Goal: Task Accomplishment & Management: Manage account settings

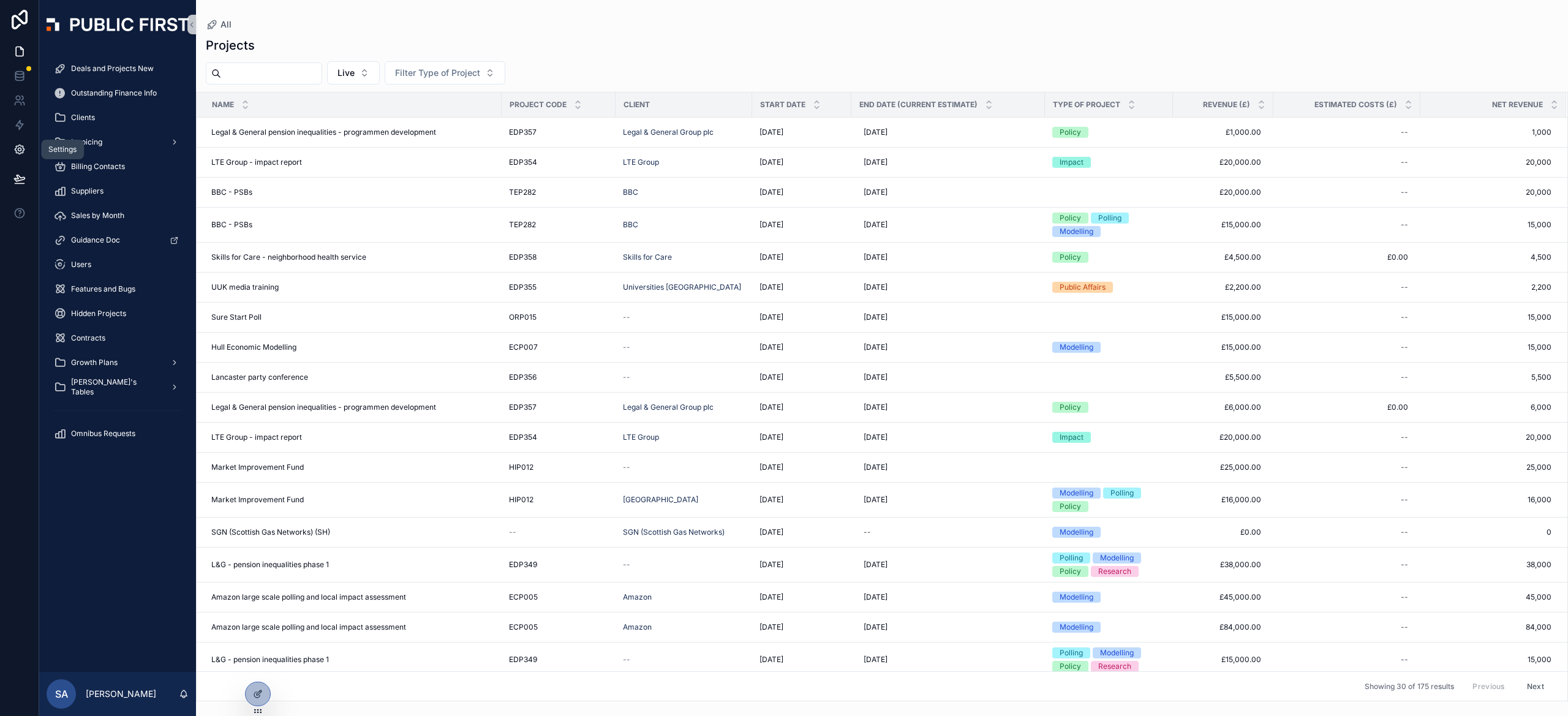
click at [21, 148] on icon at bounding box center [19, 149] width 3 height 3
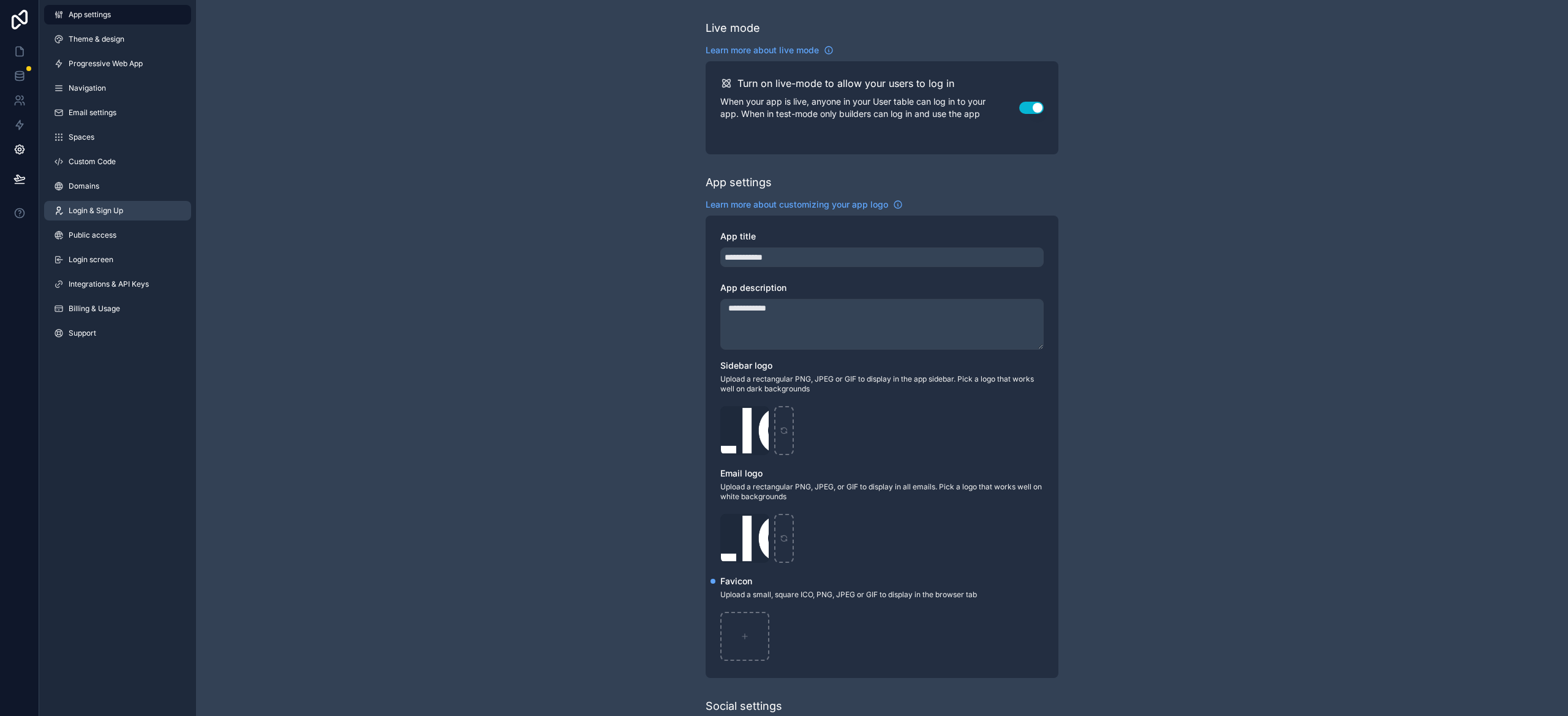
click at [93, 207] on span "Login & Sign Up" at bounding box center [96, 211] width 54 height 10
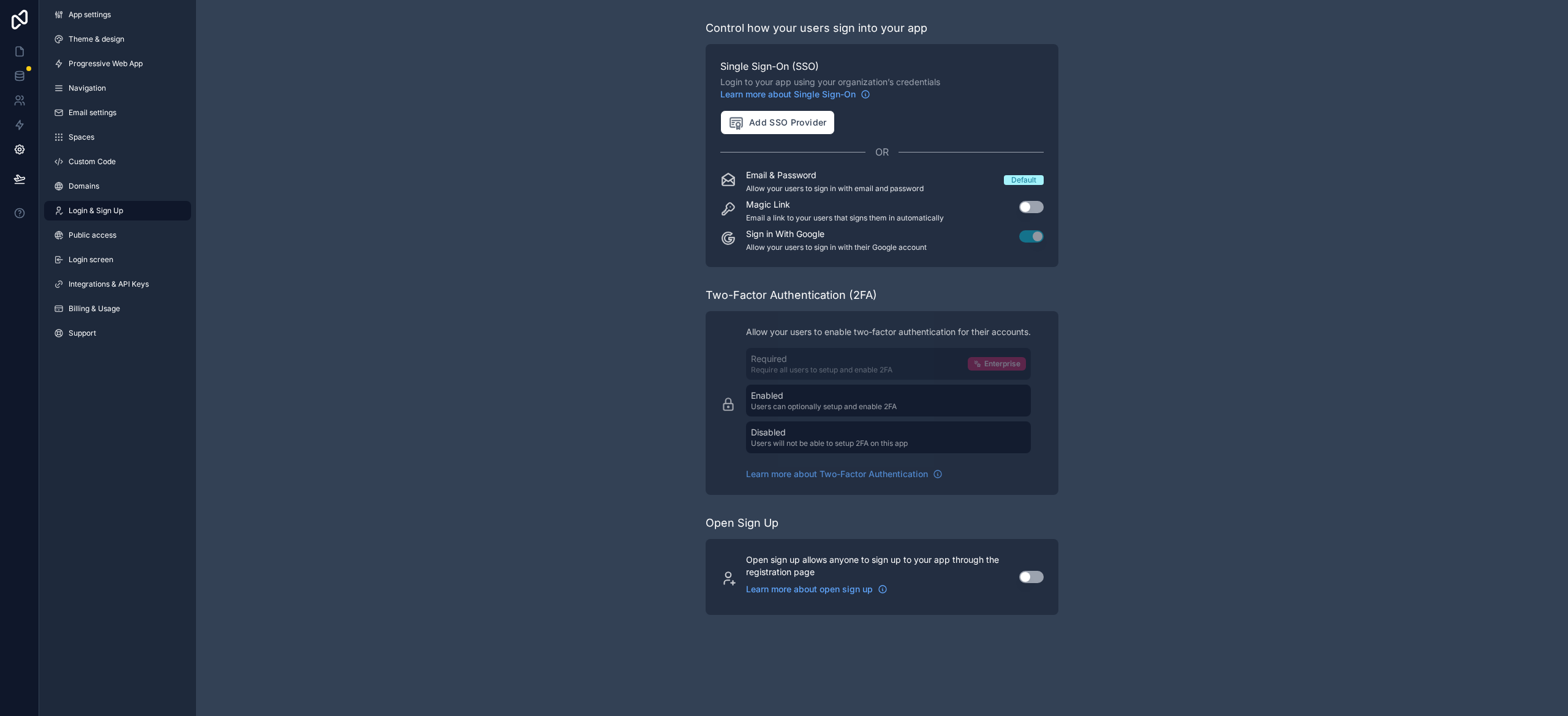
click at [467, 136] on div "Control how your users sign into your app Single Sign-On (SSO) Login to your ap…" at bounding box center [882, 317] width 1372 height 635
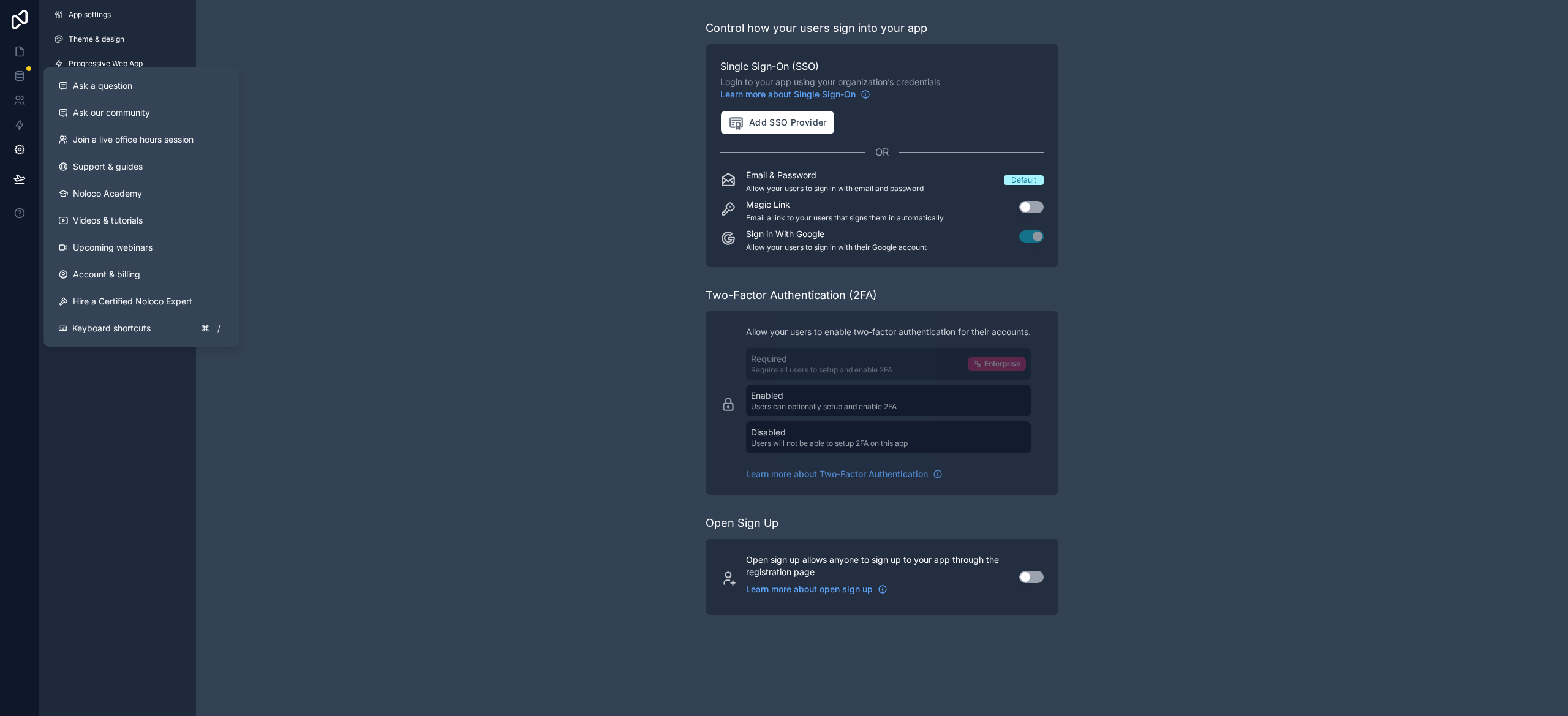
click at [509, 225] on div "Control how your users sign into your app Single Sign-On (SSO) Login to your ap…" at bounding box center [882, 317] width 1372 height 635
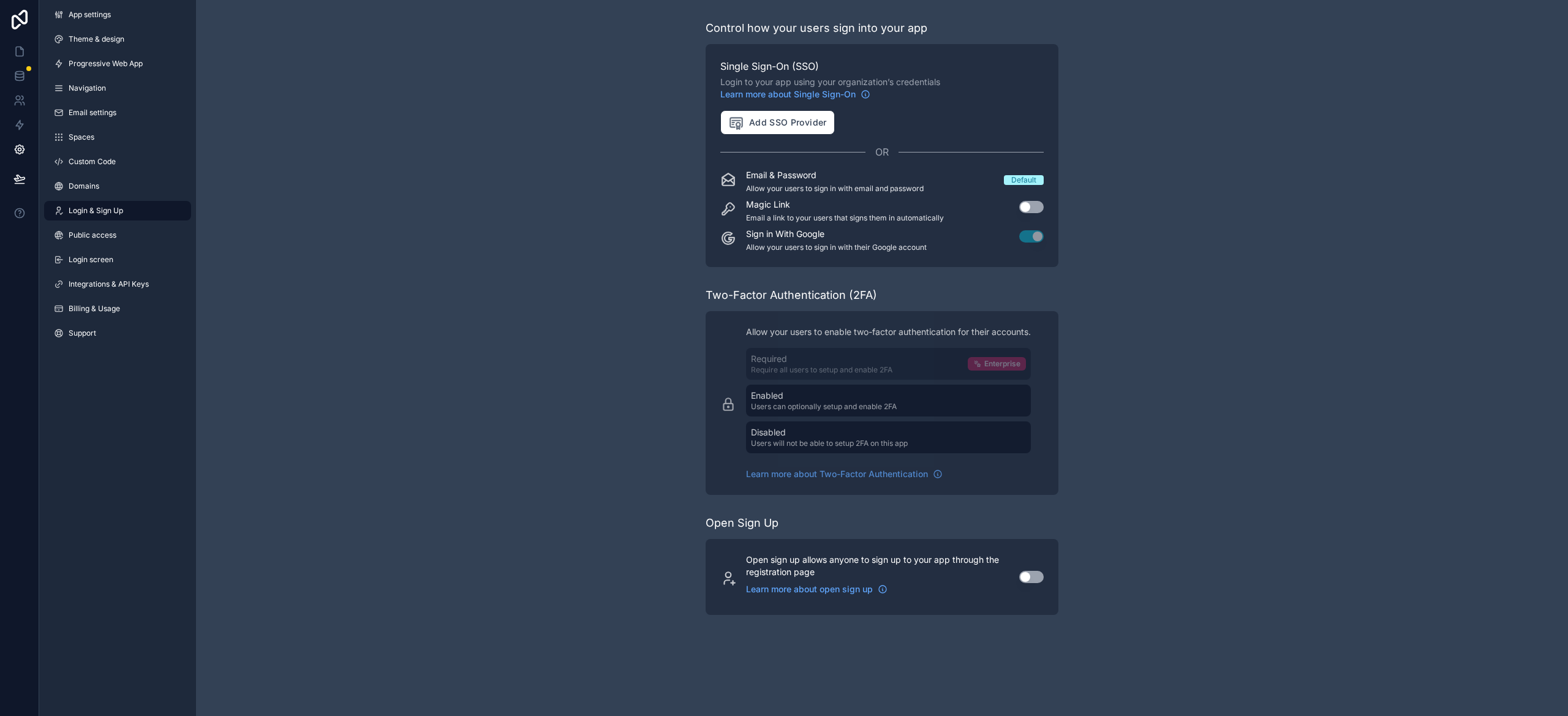
click at [1031, 208] on button "Use setting" at bounding box center [1031, 207] width 24 height 12
click at [96, 218] on link "Login & Sign Up" at bounding box center [118, 210] width 147 height 19
click at [92, 264] on span "Login screen" at bounding box center [91, 260] width 45 height 10
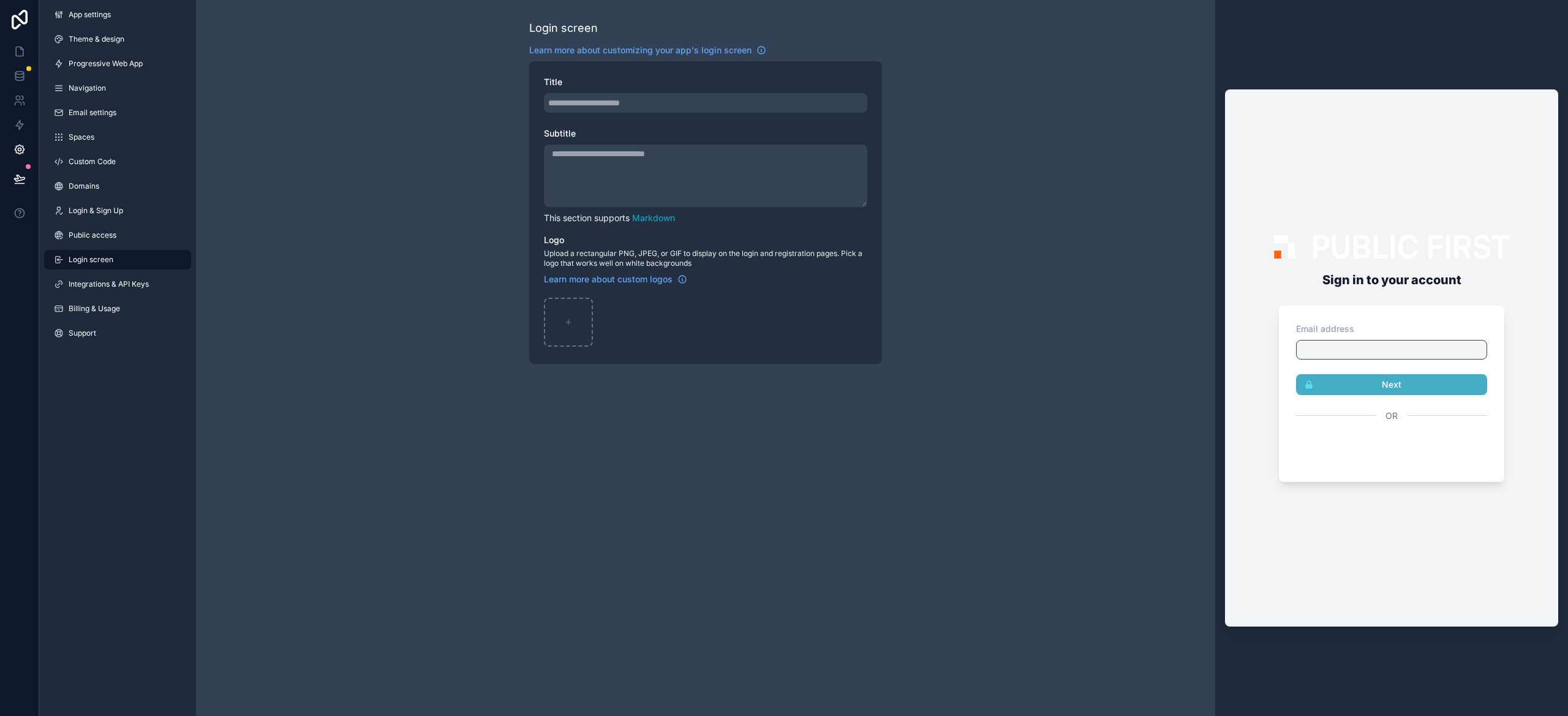
click at [97, 220] on div "App settings Theme & design Progressive Web App Navigation Email settings Space…" at bounding box center [117, 176] width 157 height 353
click at [97, 214] on span "Login & Sign Up" at bounding box center [96, 211] width 54 height 10
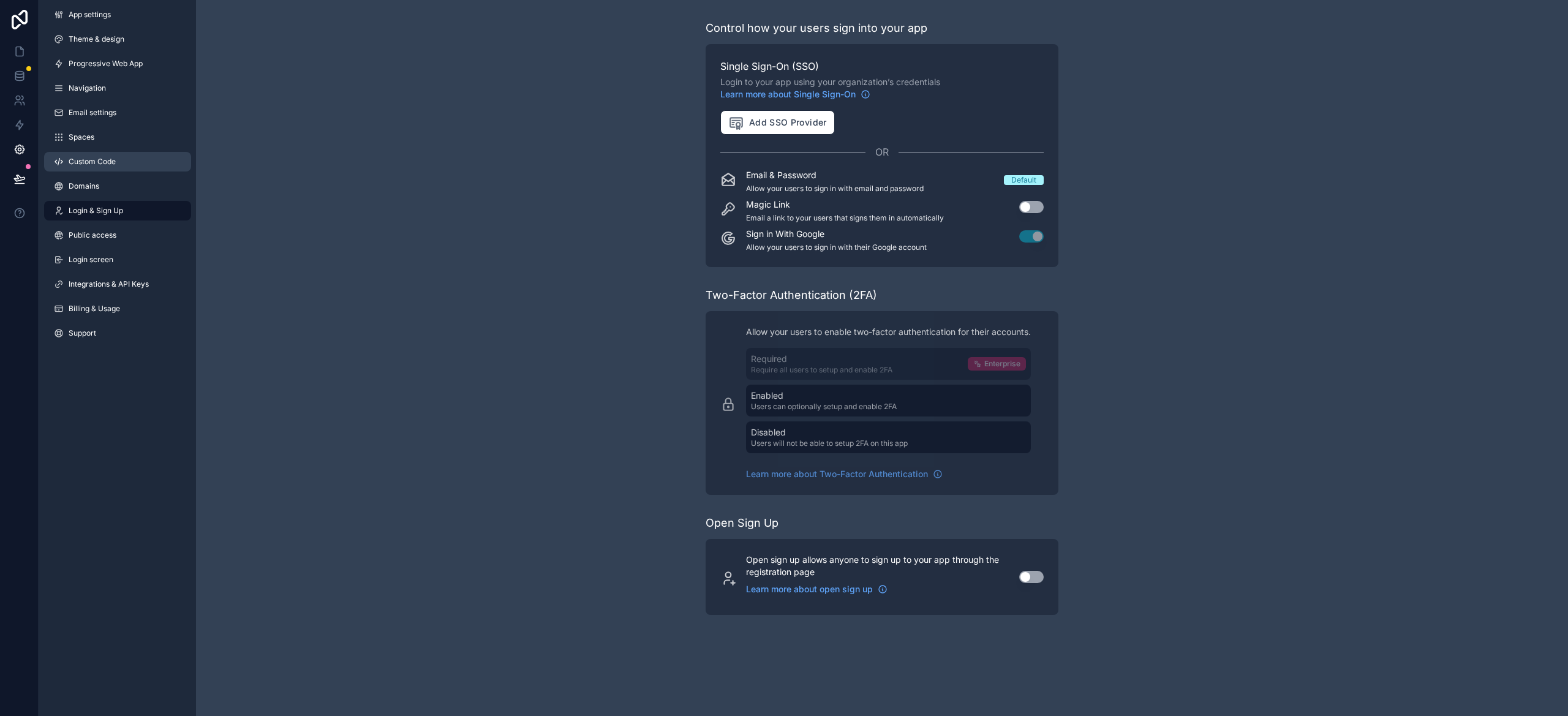
click at [97, 165] on span "Custom Code" at bounding box center [92, 162] width 47 height 10
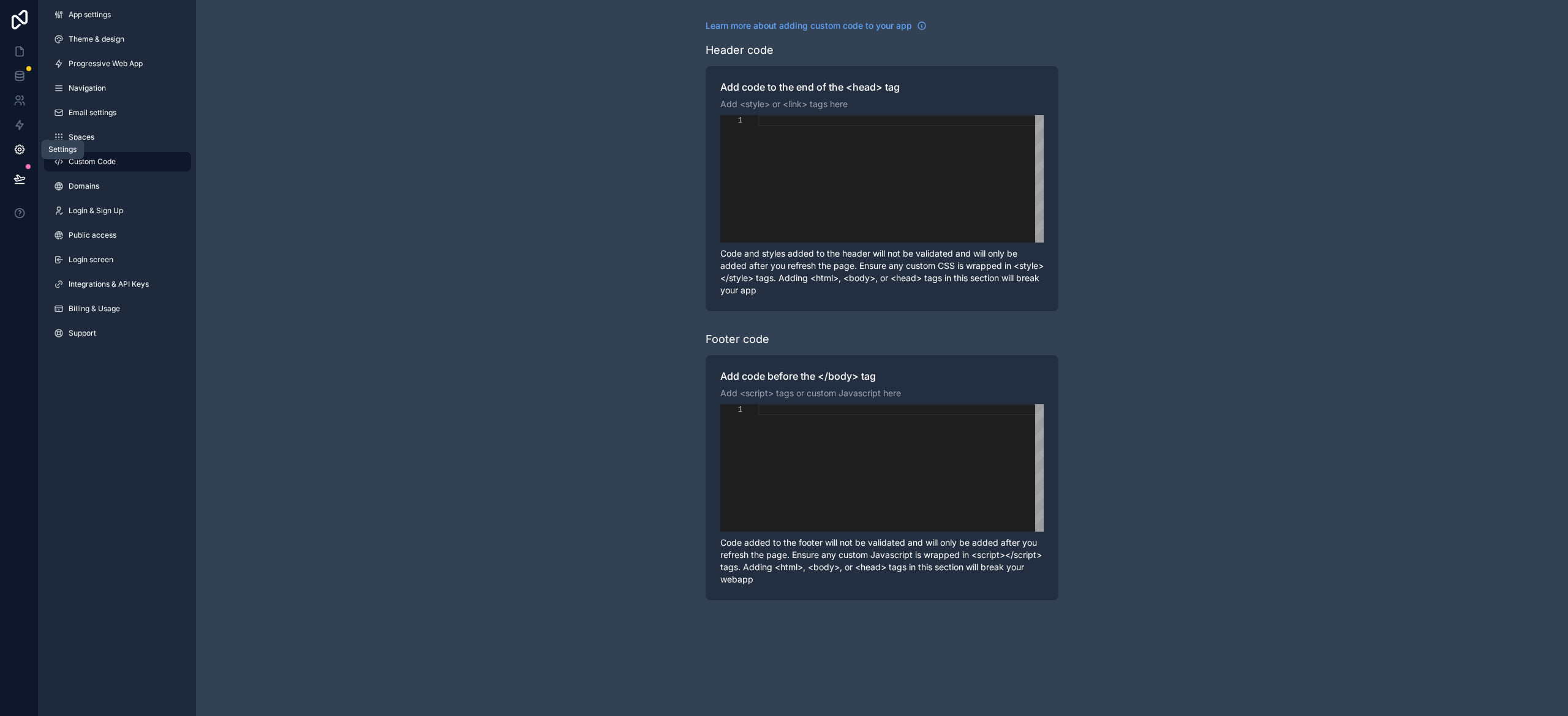
click at [16, 144] on icon at bounding box center [20, 150] width 12 height 12
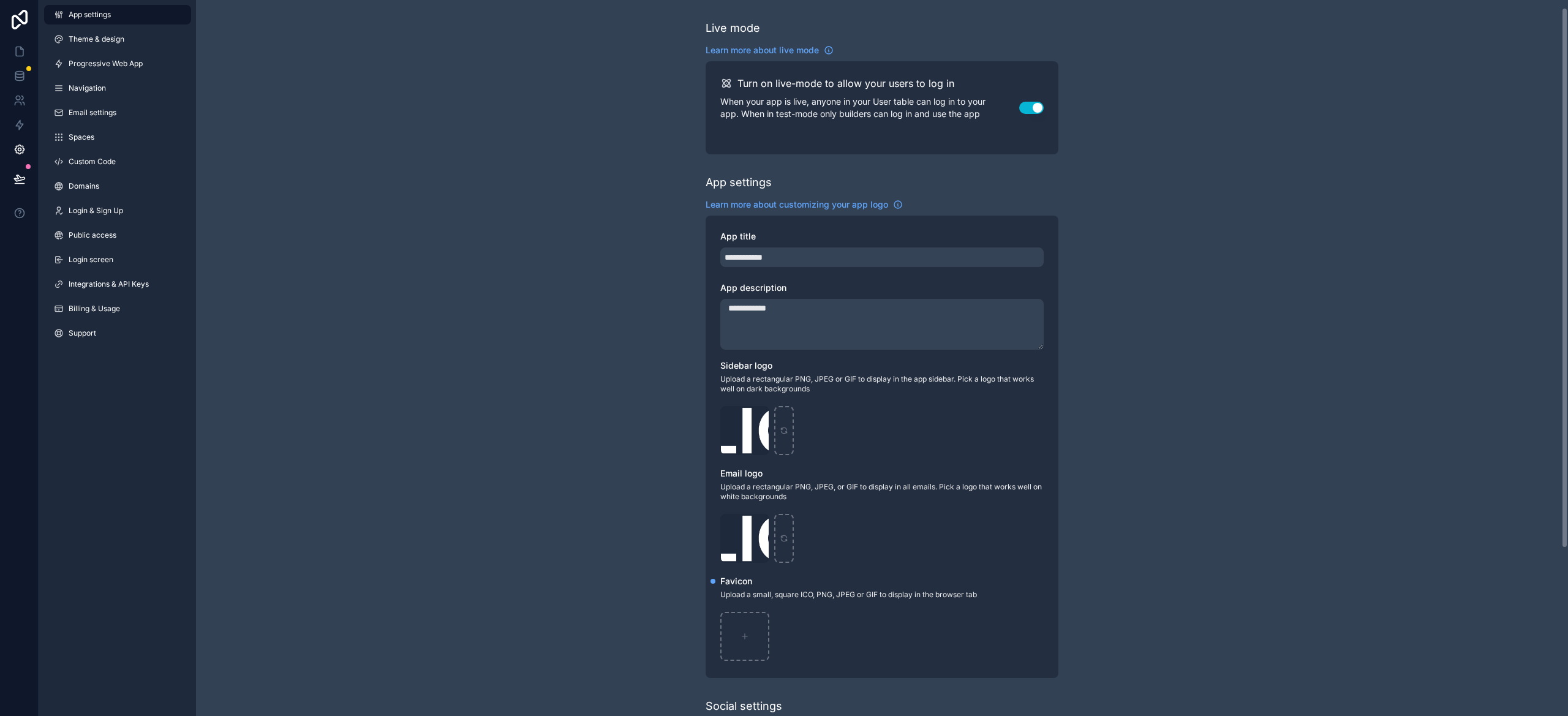
scroll to position [231, 0]
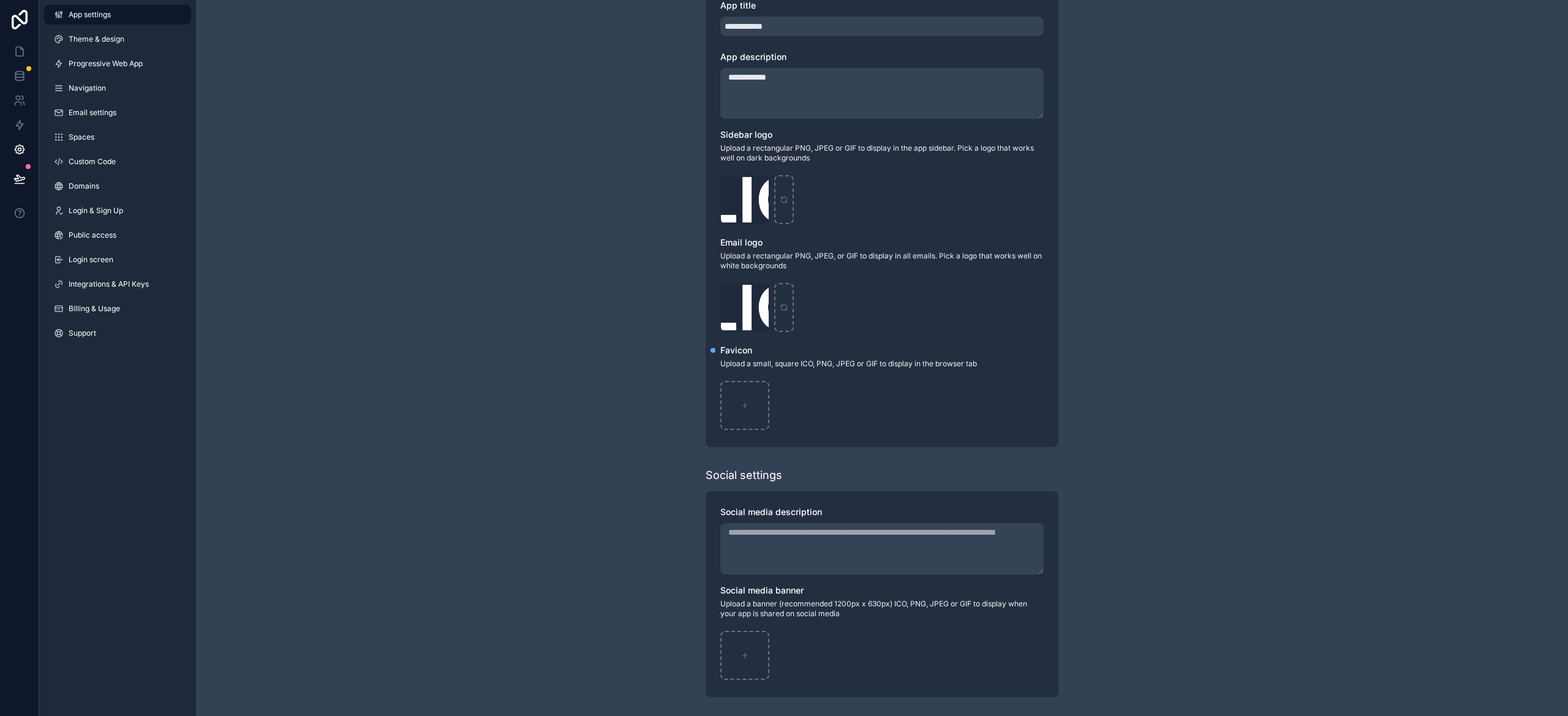
click at [49, 249] on div "App settings Theme & design Progressive Web App Navigation Email settings Space…" at bounding box center [117, 176] width 157 height 353
click at [64, 252] on link "Login screen" at bounding box center [118, 259] width 147 height 19
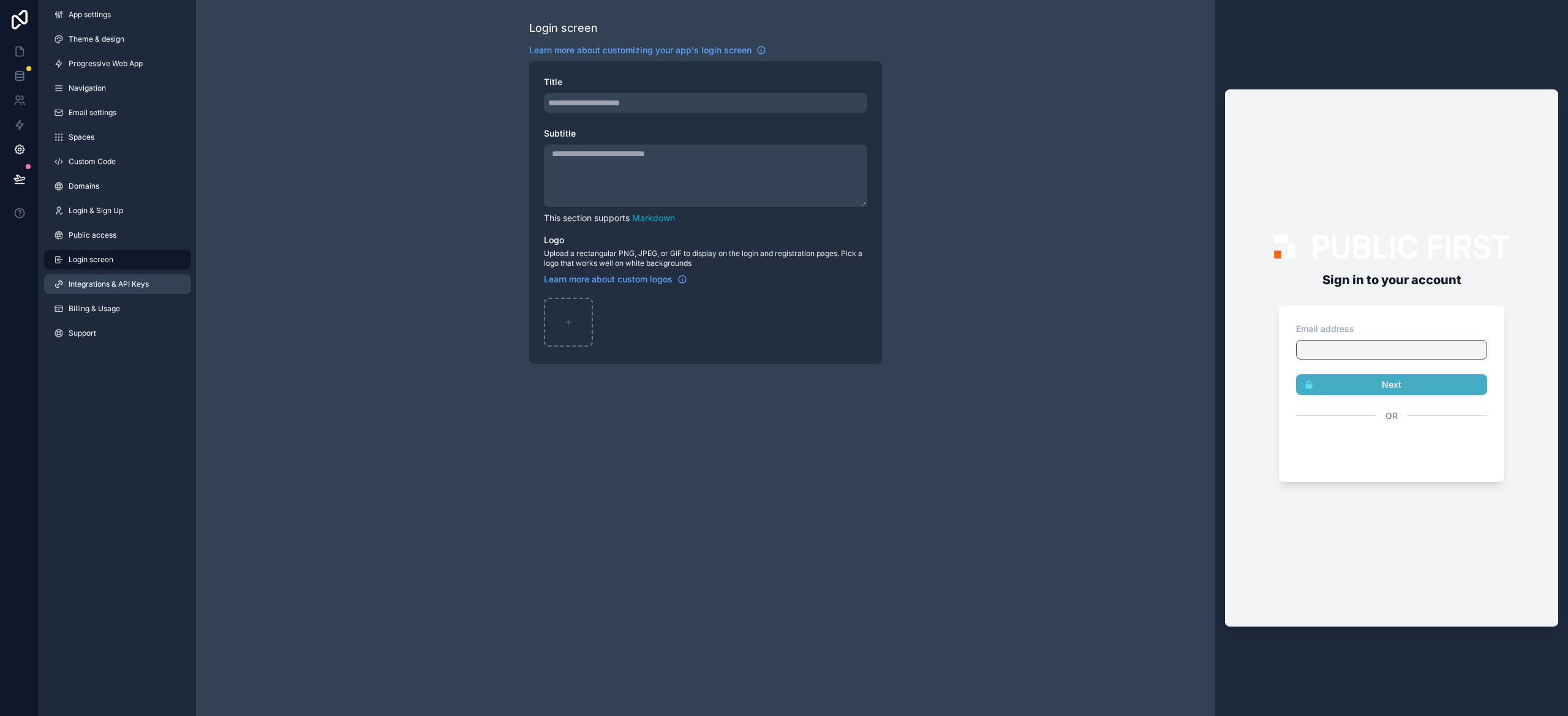
click at [90, 285] on span "Integrations & API Keys" at bounding box center [109, 284] width 81 height 10
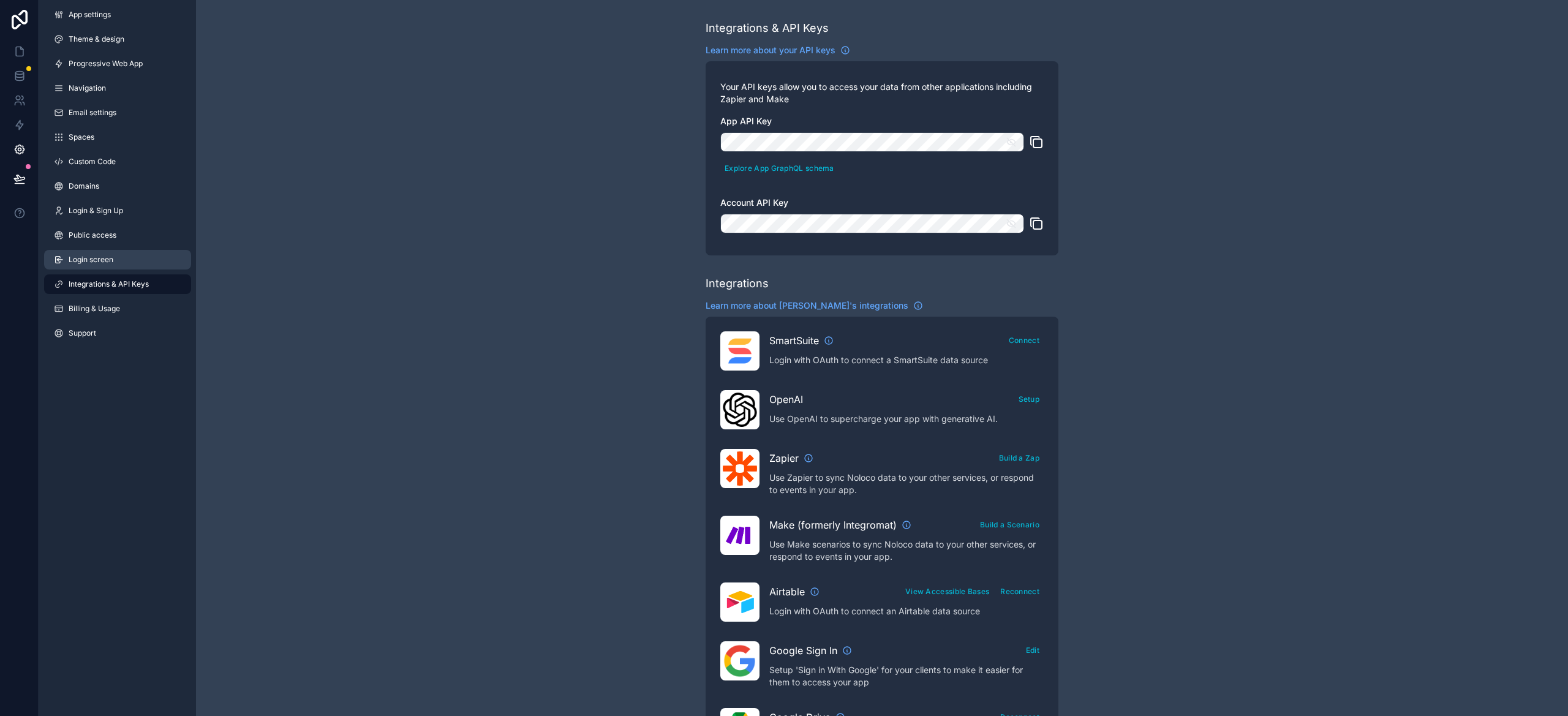
click at [82, 264] on span "Login screen" at bounding box center [91, 260] width 45 height 10
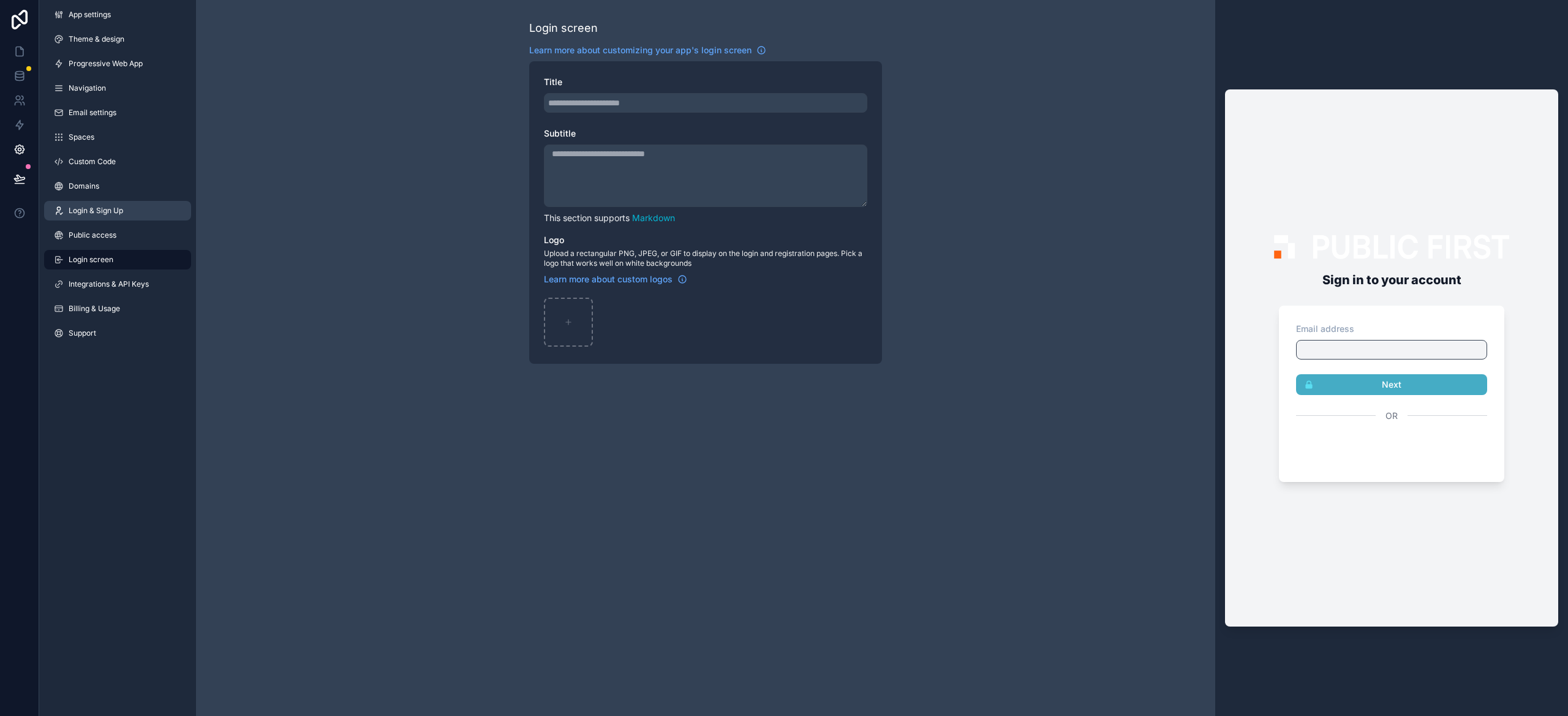
click at [86, 213] on span "Login & Sign Up" at bounding box center [96, 211] width 54 height 10
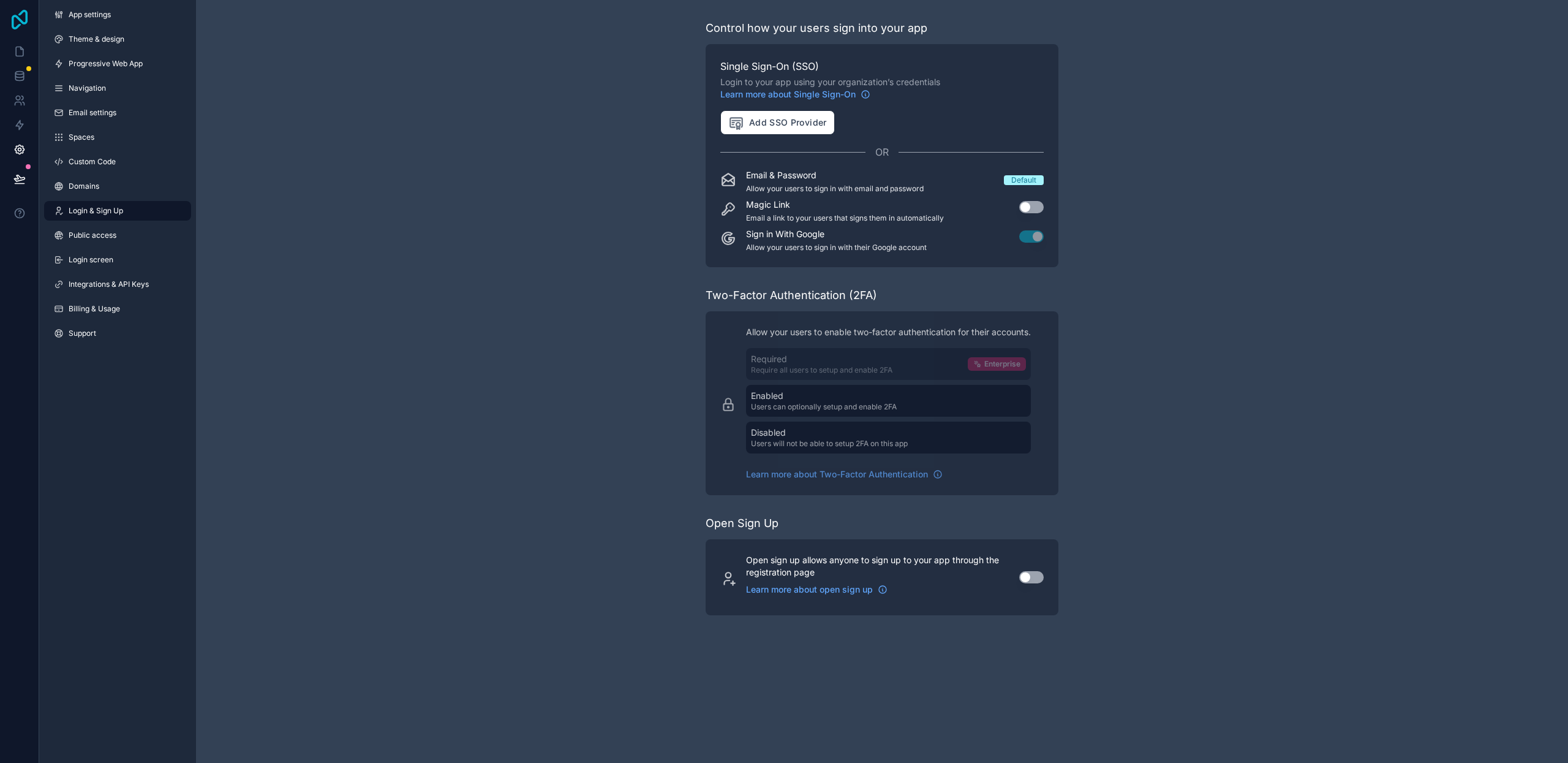
click at [28, 25] on icon at bounding box center [19, 19] width 24 height 19
